Goal: Task Accomplishment & Management: Use online tool/utility

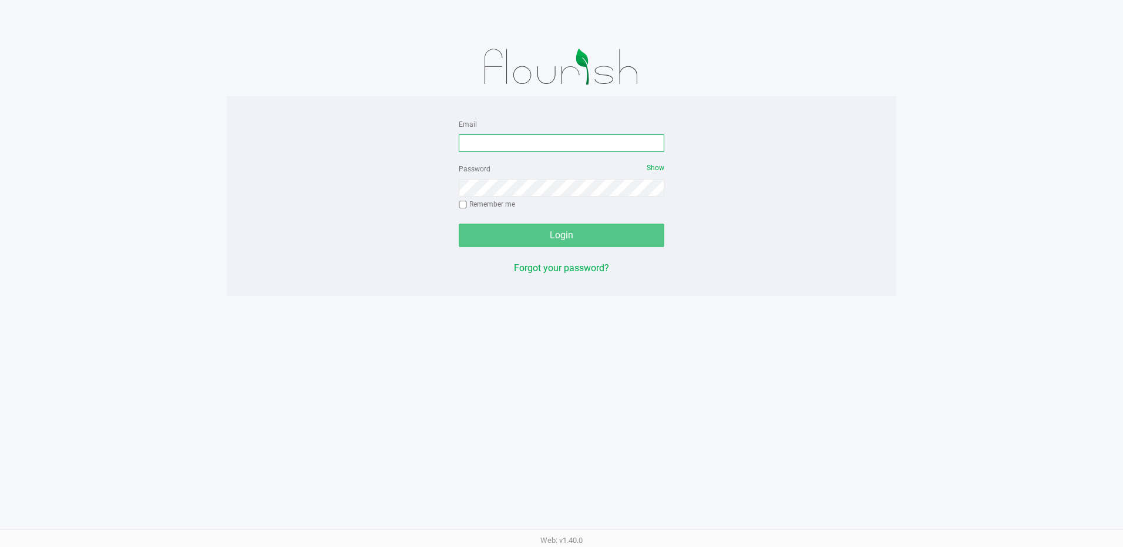
click at [514, 138] on input "Email" at bounding box center [562, 143] width 206 height 18
type input "[EMAIL_ADDRESS][DOMAIN_NAME]"
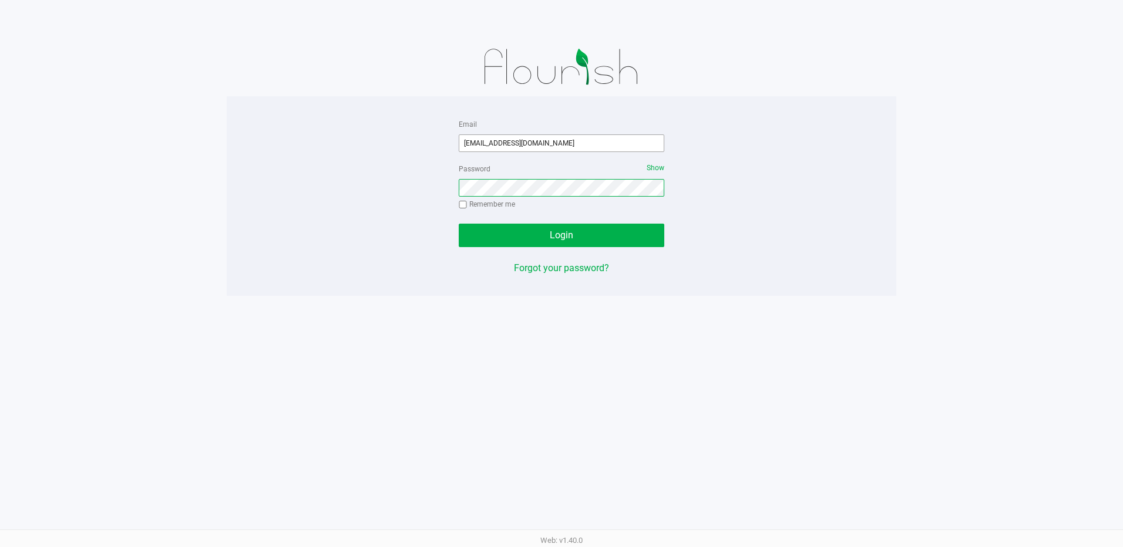
click at [459, 224] on button "Login" at bounding box center [562, 235] width 206 height 23
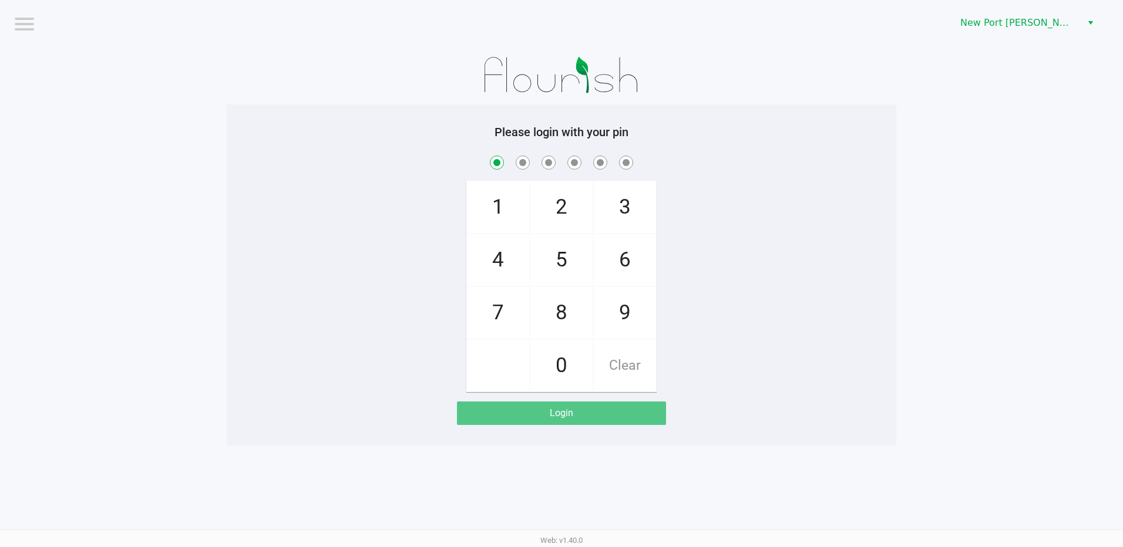
checkbox input "true"
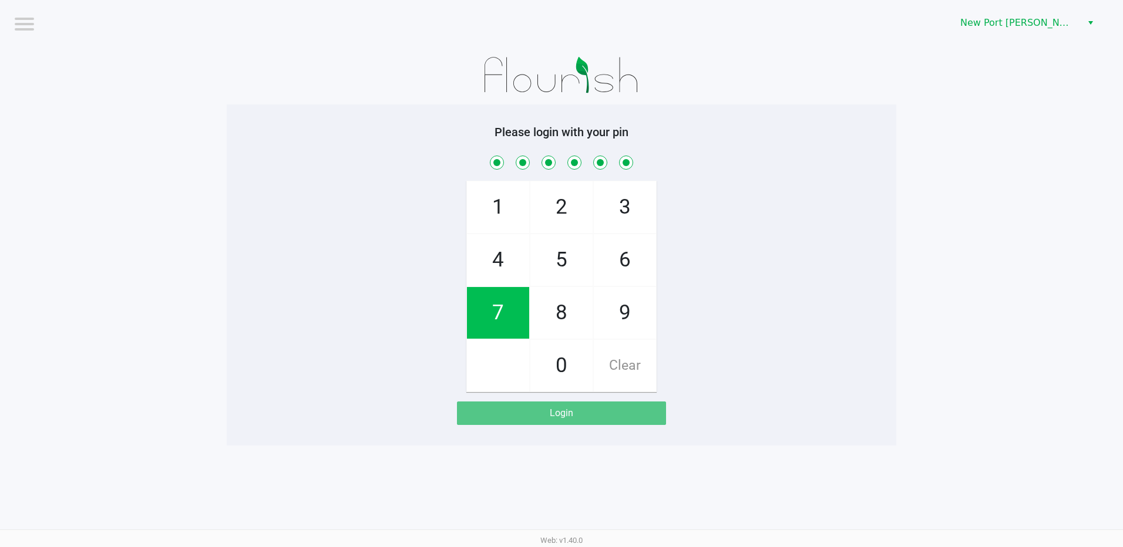
checkbox input "true"
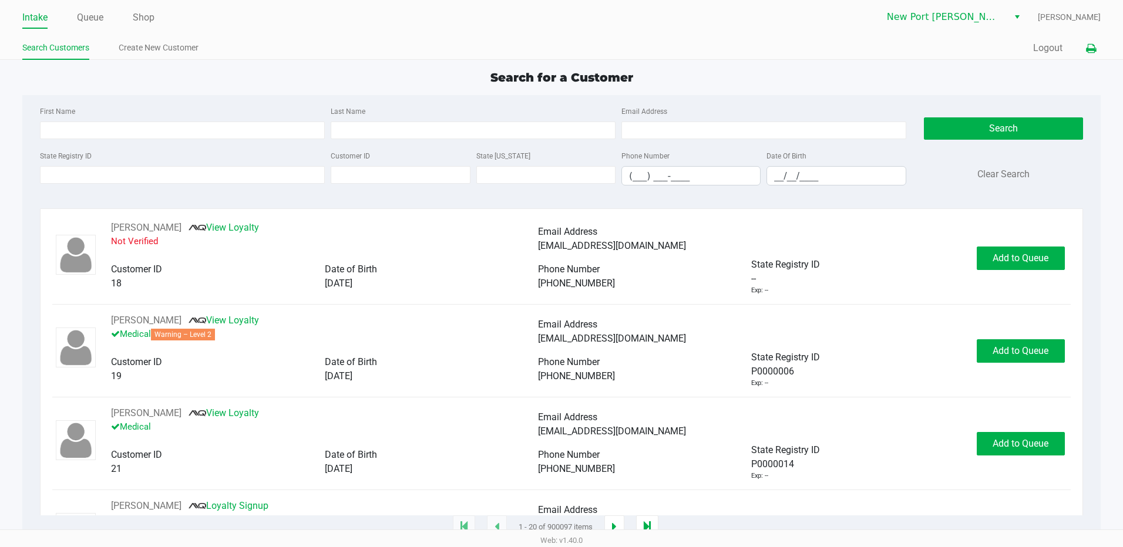
click at [1089, 51] on icon at bounding box center [1091, 49] width 10 height 8
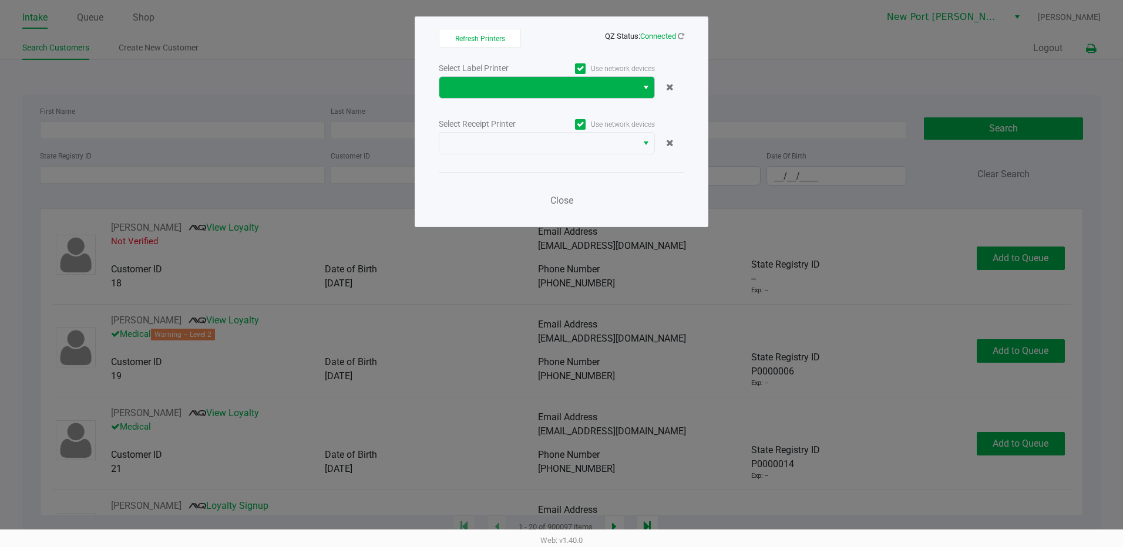
click at [648, 89] on span "Select" at bounding box center [645, 87] width 9 height 14
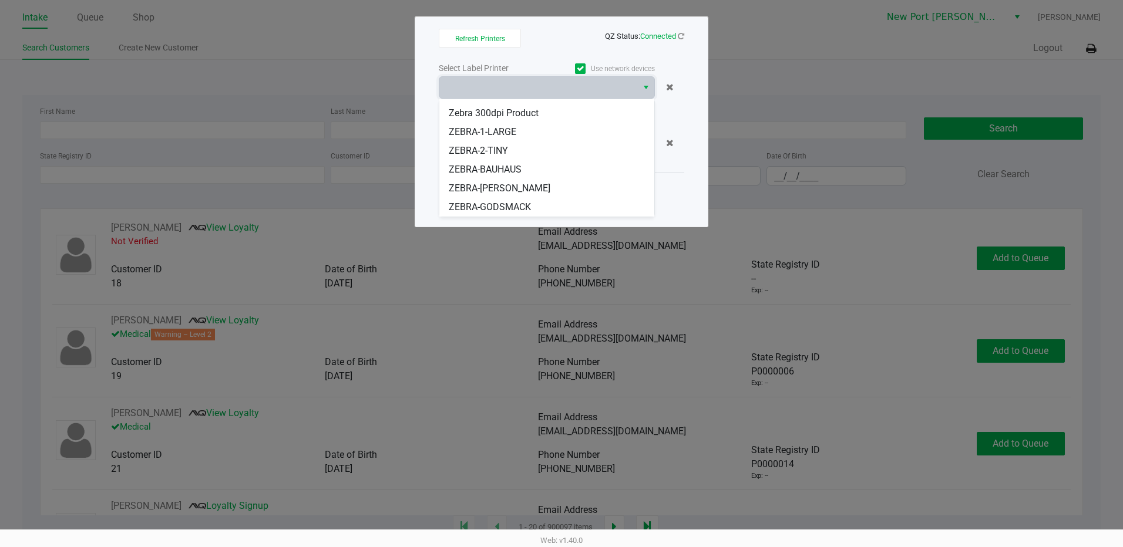
scroll to position [89, 0]
click at [492, 154] on span "ZEBRA-[PERSON_NAME]" at bounding box center [500, 151] width 102 height 14
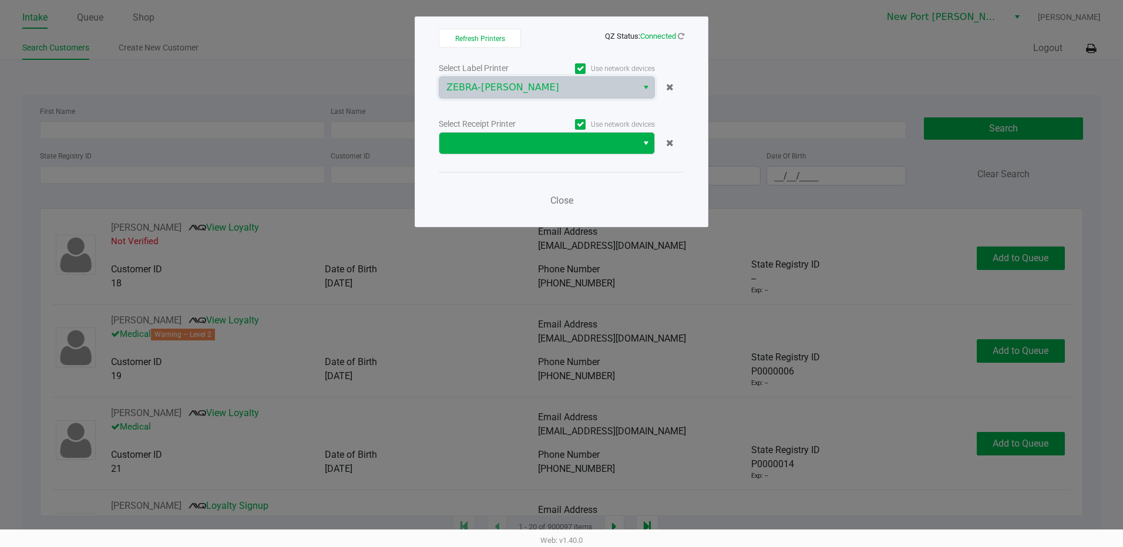
click at [649, 137] on span "Select" at bounding box center [645, 143] width 9 height 14
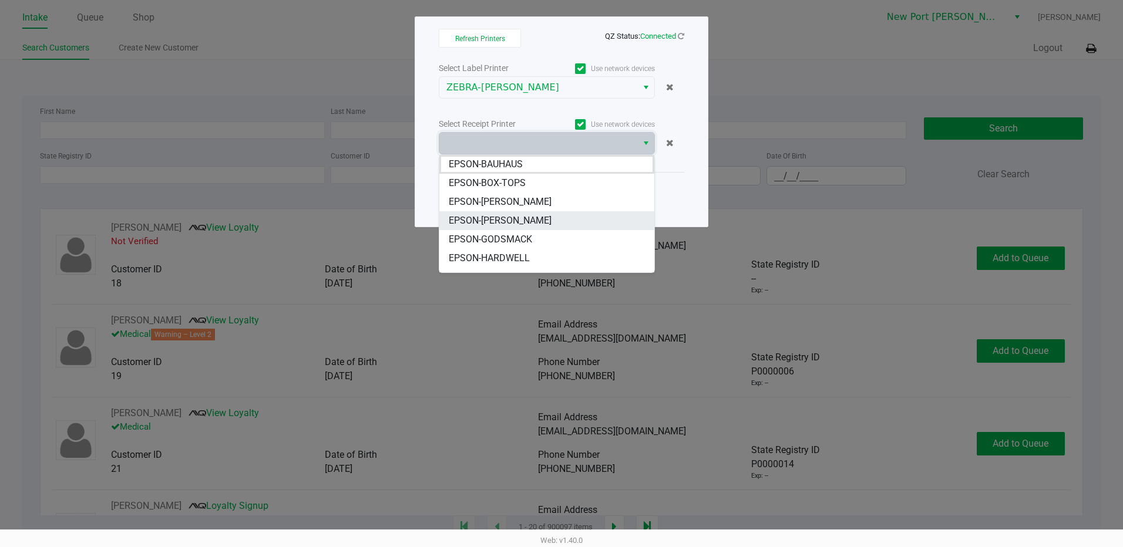
click at [493, 215] on span "EPSON-[PERSON_NAME]" at bounding box center [500, 221] width 103 height 14
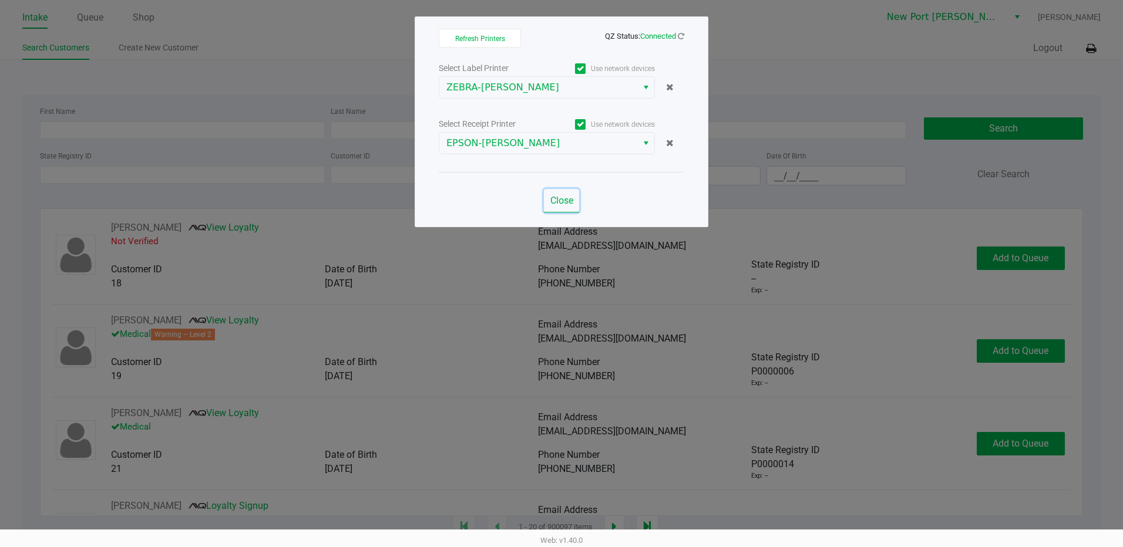
click at [566, 200] on span "Close" at bounding box center [561, 200] width 23 height 11
